Goal: Navigation & Orientation: Go to known website

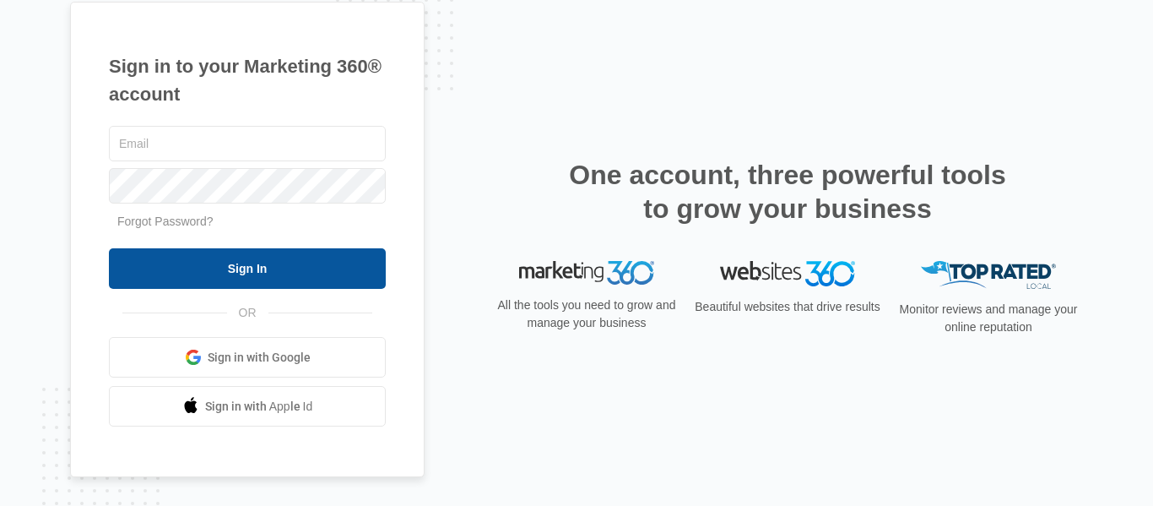
type input "[PERSON_NAME][EMAIL_ADDRESS][DOMAIN_NAME]"
click at [291, 262] on input "Sign In" at bounding box center [247, 268] width 277 height 41
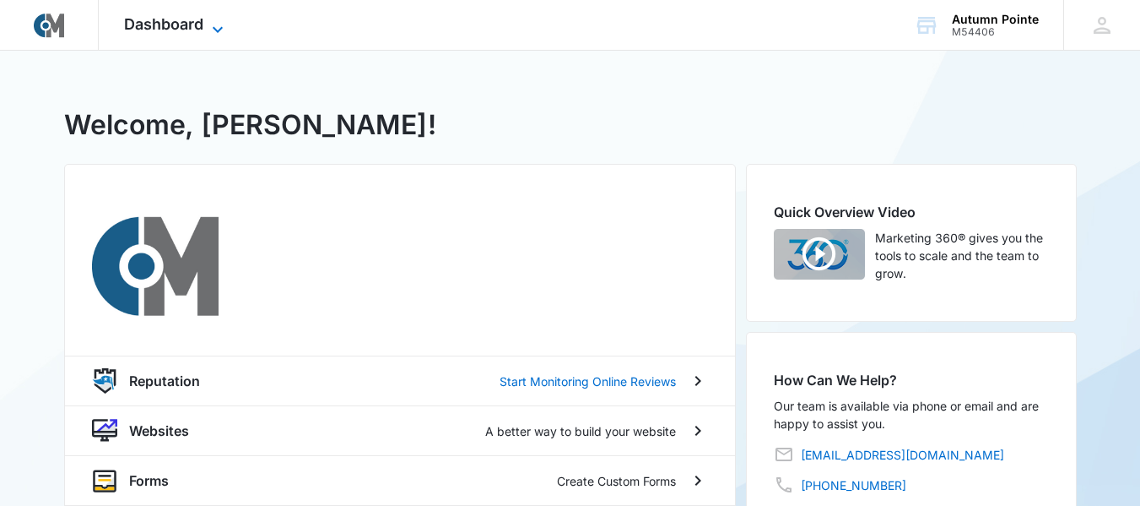
click at [172, 29] on span "Dashboard" at bounding box center [163, 24] width 79 height 18
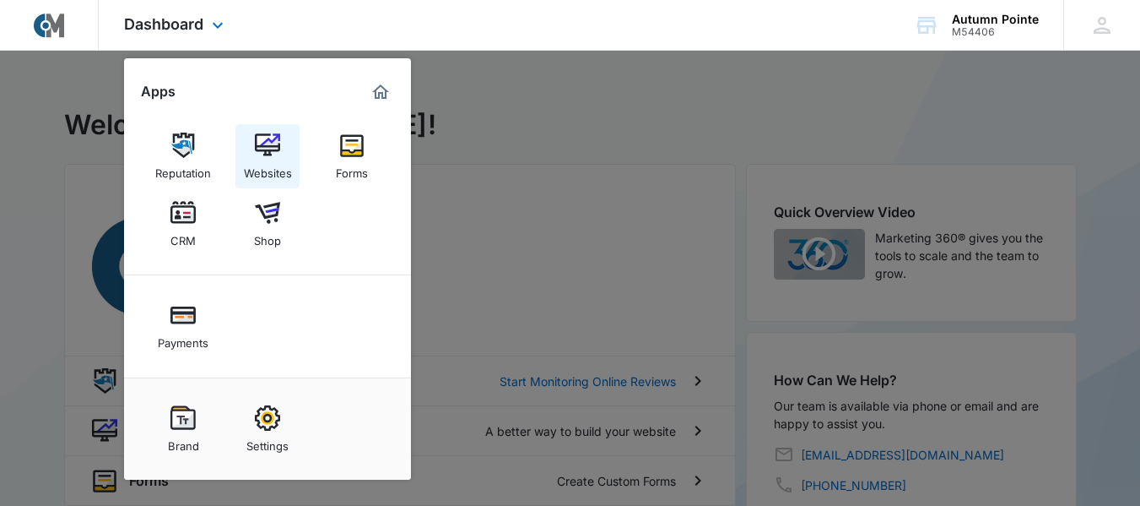
click at [257, 146] on img at bounding box center [267, 145] width 25 height 25
